Goal: Information Seeking & Learning: Learn about a topic

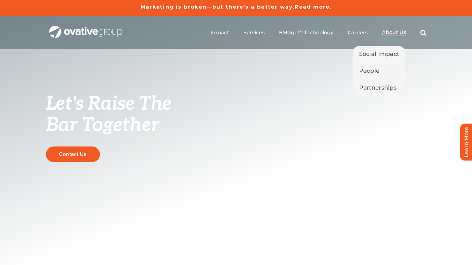
click at [388, 31] on span "About Us" at bounding box center [394, 32] width 24 height 6
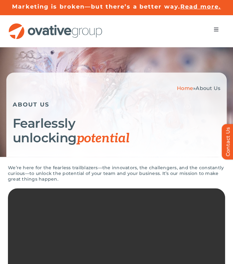
click at [213, 32] on button "Toggle Navigation" at bounding box center [216, 29] width 18 height 13
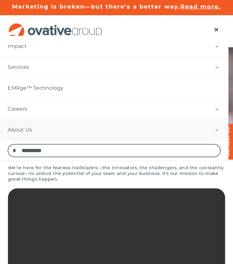
click at [39, 151] on input "Search for:" at bounding box center [114, 150] width 213 height 13
type input "**"
click at [8, 144] on input "*" at bounding box center [14, 150] width 13 height 13
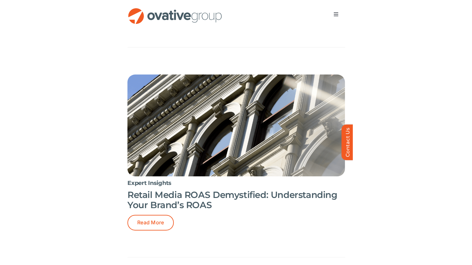
scroll to position [228, 0]
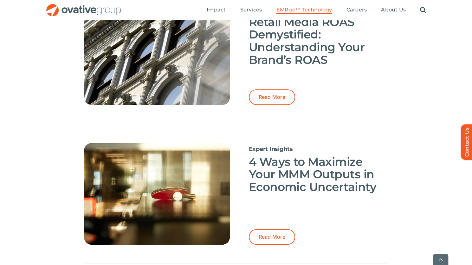
click at [233, 8] on span "EMRge™ Technology" at bounding box center [304, 10] width 56 height 6
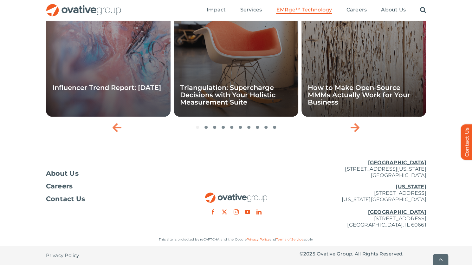
scroll to position [2153, 0]
